Goal: Check status: Check status

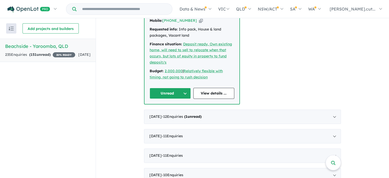
scroll to position [192, 0]
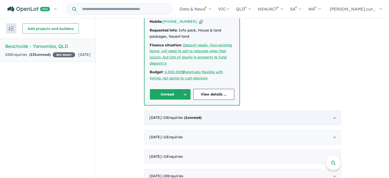
click at [332, 117] on div "[DATE] - 12 Enquir ies ( 1 unread)" at bounding box center [242, 118] width 197 height 14
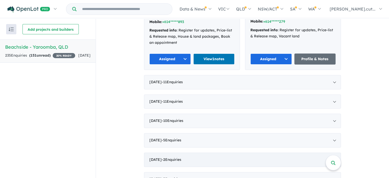
scroll to position [645, 0]
click at [333, 75] on div "[DATE] - 11 Enquir ies ( 0 unread)" at bounding box center [242, 82] width 197 height 14
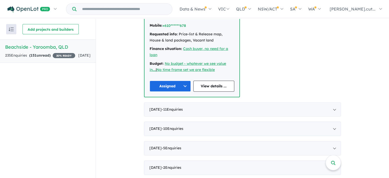
scroll to position [644, 0]
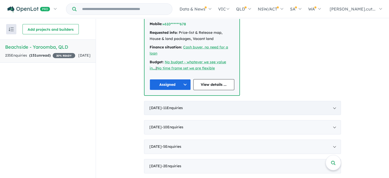
click at [334, 107] on div "[DATE] - 11 Enquir ies ( 0 unread)" at bounding box center [242, 108] width 197 height 14
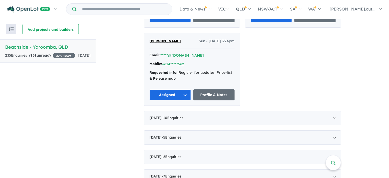
scroll to position [665, 0]
click at [332, 117] on div "[DATE] - 10 Enquir ies ( 0 unread)" at bounding box center [242, 118] width 197 height 14
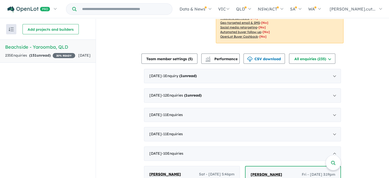
scroll to position [92, 0]
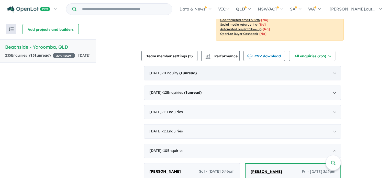
click at [332, 73] on div "[DATE] - 1 Enquir y ( 1 unread)" at bounding box center [242, 73] width 197 height 14
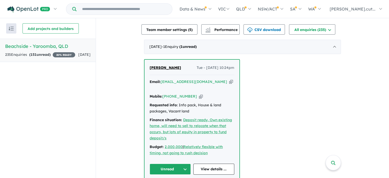
scroll to position [140, 0]
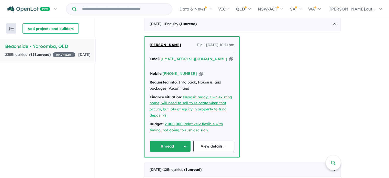
click at [183, 144] on button "Unread" at bounding box center [170, 146] width 41 height 11
click at [176, 170] on button "Assigned" at bounding box center [172, 170] width 45 height 12
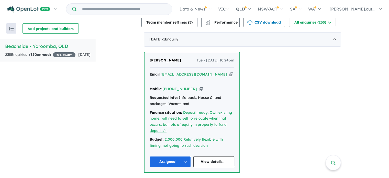
scroll to position [125, 0]
click at [229, 75] on icon "button" at bounding box center [231, 74] width 4 height 5
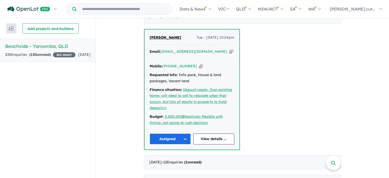
scroll to position [148, 0]
click at [210, 137] on link "View details ..." at bounding box center [213, 138] width 41 height 11
